Goal: Task Accomplishment & Management: Manage account settings

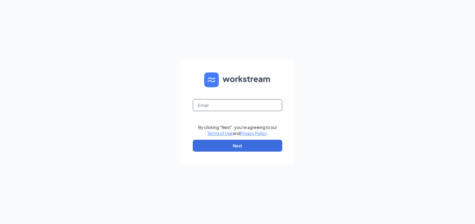
click at [214, 108] on input "text" at bounding box center [237, 105] width 89 height 12
type input "rs030351@tacobell.com"
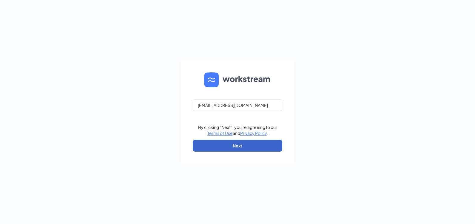
click at [233, 146] on button "Next" at bounding box center [237, 146] width 89 height 12
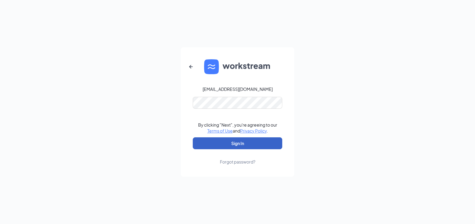
click at [238, 145] on button "Sign In" at bounding box center [237, 143] width 89 height 12
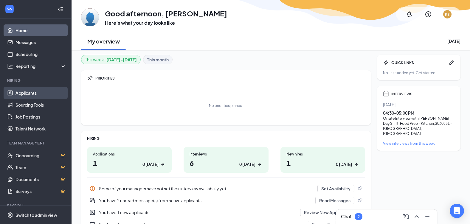
click at [30, 92] on link "Applicants" at bounding box center [41, 93] width 51 height 12
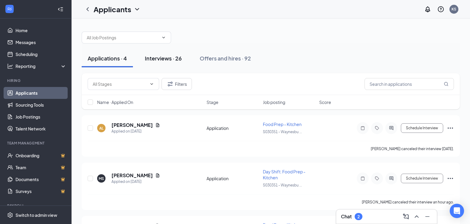
click at [167, 59] on div "Interviews · 26" at bounding box center [163, 58] width 37 height 7
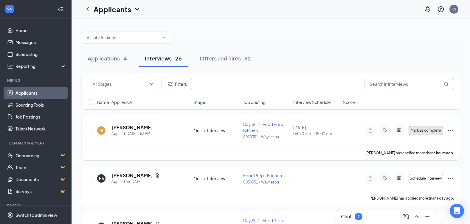
click at [421, 131] on span "Mark as complete" at bounding box center [426, 130] width 30 height 4
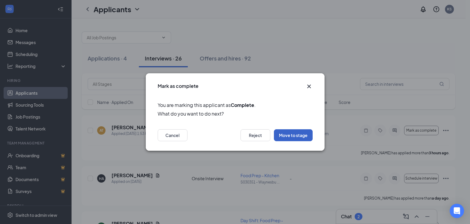
click at [288, 135] on button "Move to stage" at bounding box center [293, 135] width 39 height 12
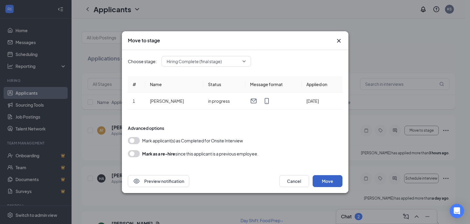
click at [320, 181] on button "Move" at bounding box center [328, 181] width 30 height 12
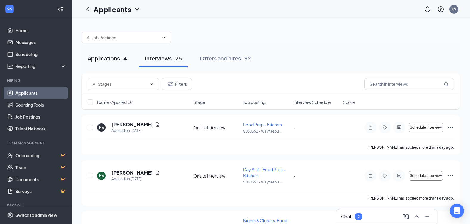
click at [112, 61] on div "Applications · 4" at bounding box center [107, 58] width 39 height 7
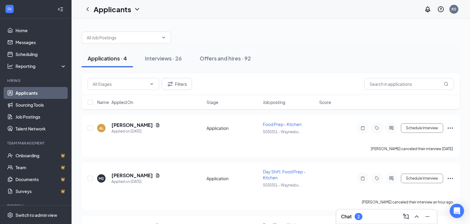
click at [19, 92] on link "Applicants" at bounding box center [41, 93] width 51 height 12
click at [108, 58] on div "Applications · 4" at bounding box center [107, 58] width 39 height 7
click at [155, 59] on div "Interviews · 26" at bounding box center [163, 58] width 37 height 7
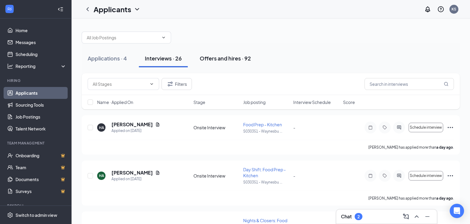
click at [218, 59] on div "Offers and hires · 92" at bounding box center [225, 58] width 51 height 7
